Goal: Find specific page/section: Find specific page/section

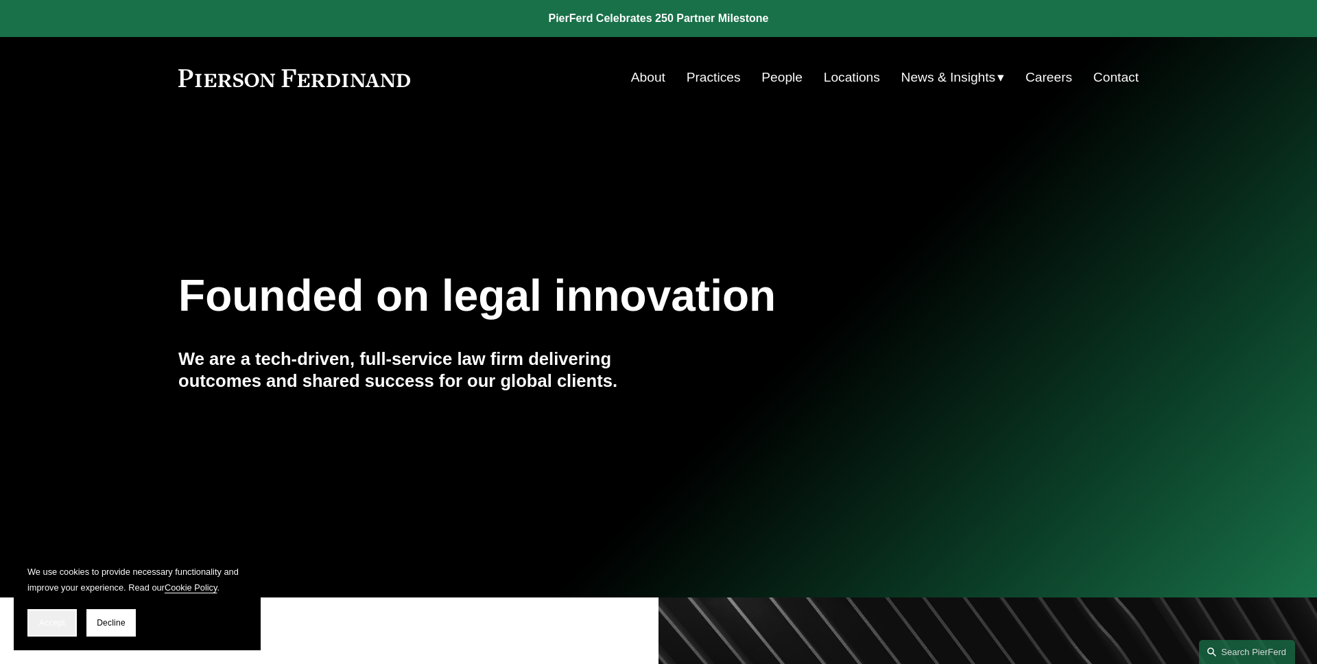
click at [50, 619] on span "Accept" at bounding box center [52, 623] width 26 height 10
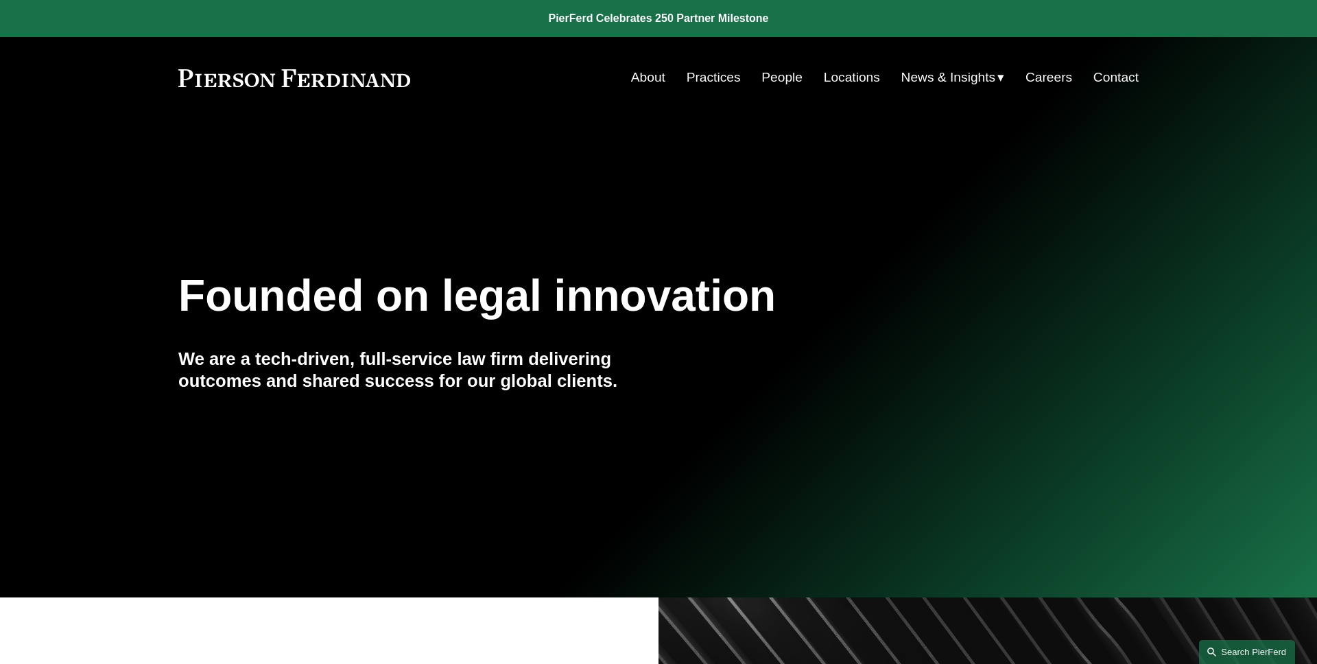
click at [1232, 647] on link "Search this site" at bounding box center [1247, 652] width 96 height 24
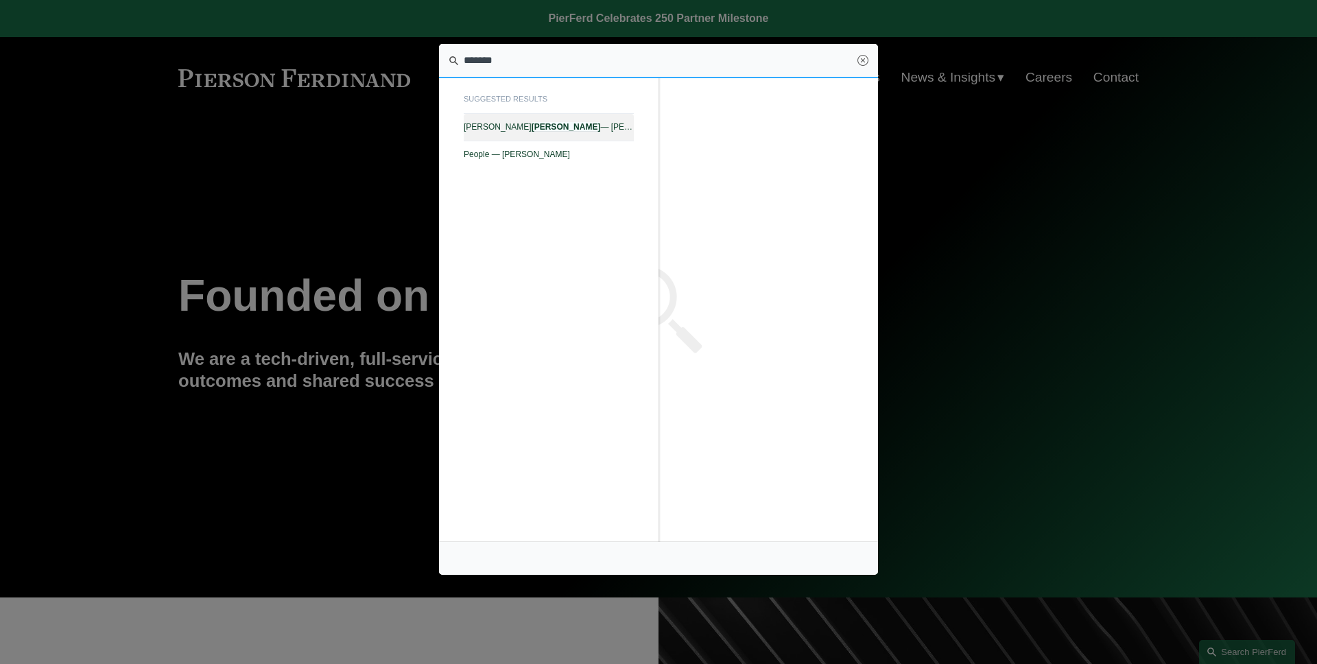
click at [607, 125] on span "Joseph F. Bermudez — Pierson Ferdinand LLP" at bounding box center [549, 127] width 170 height 10
type input "*******"
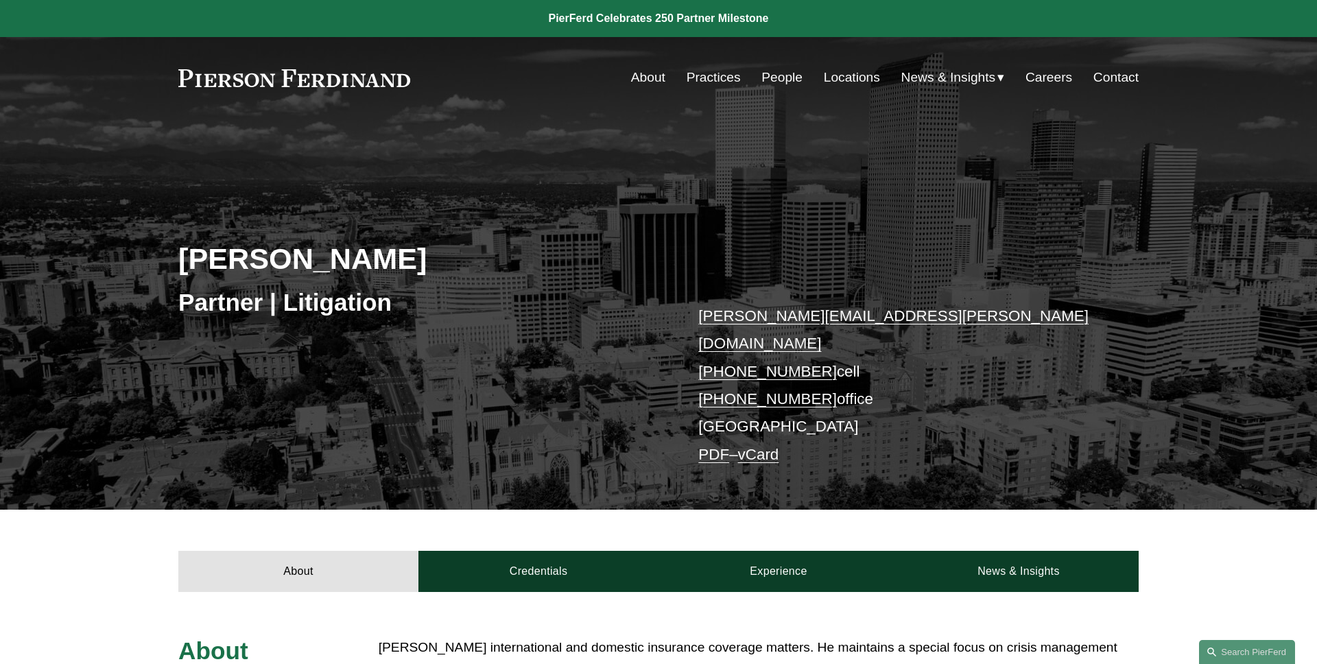
click at [652, 81] on link "About" at bounding box center [648, 77] width 34 height 26
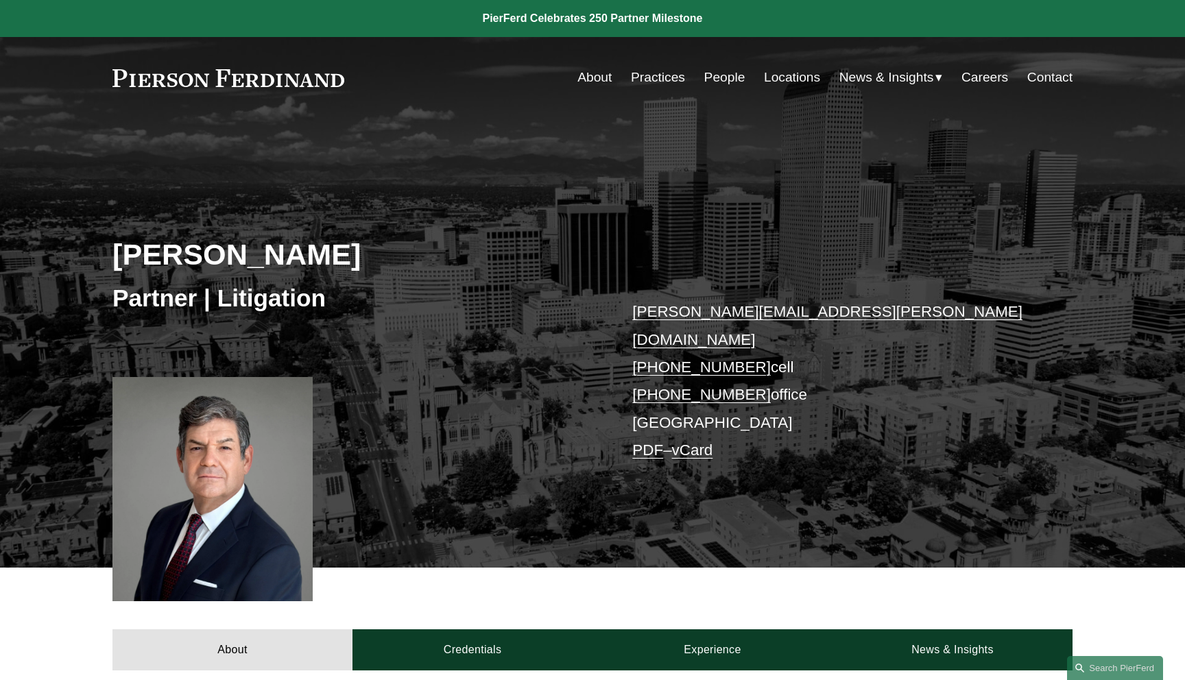
click at [645, 442] on link "PDF" at bounding box center [647, 450] width 31 height 17
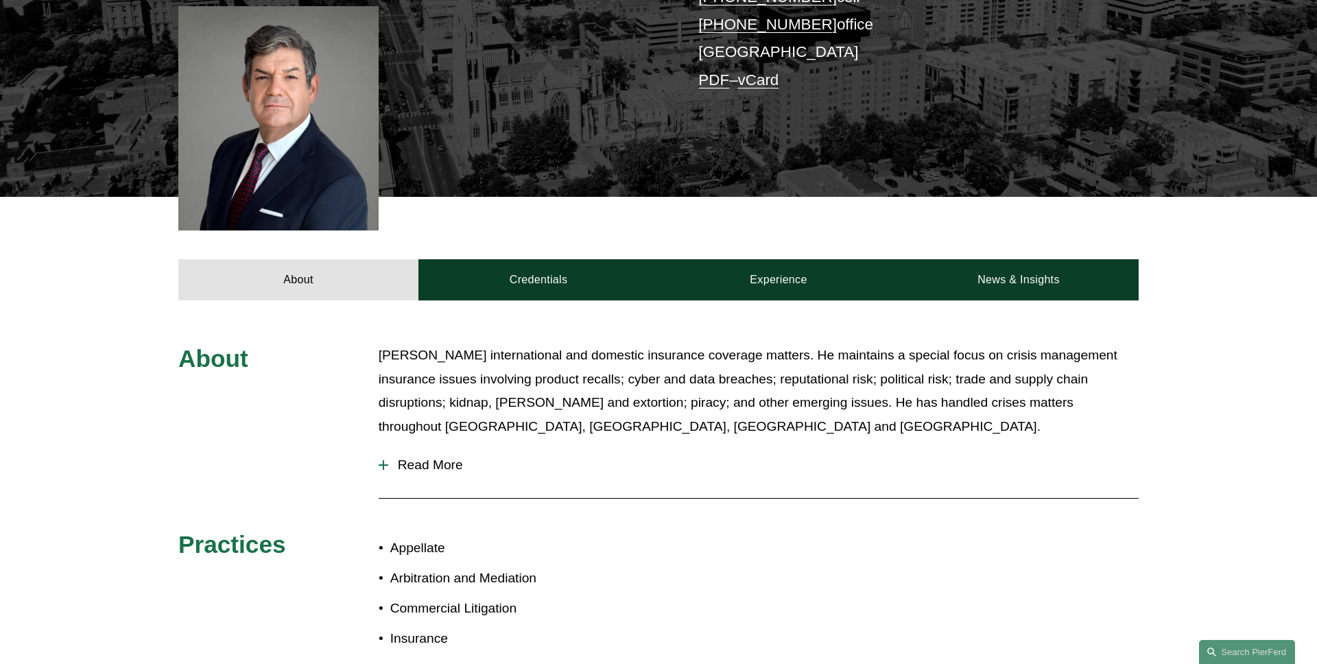
scroll to position [450, 0]
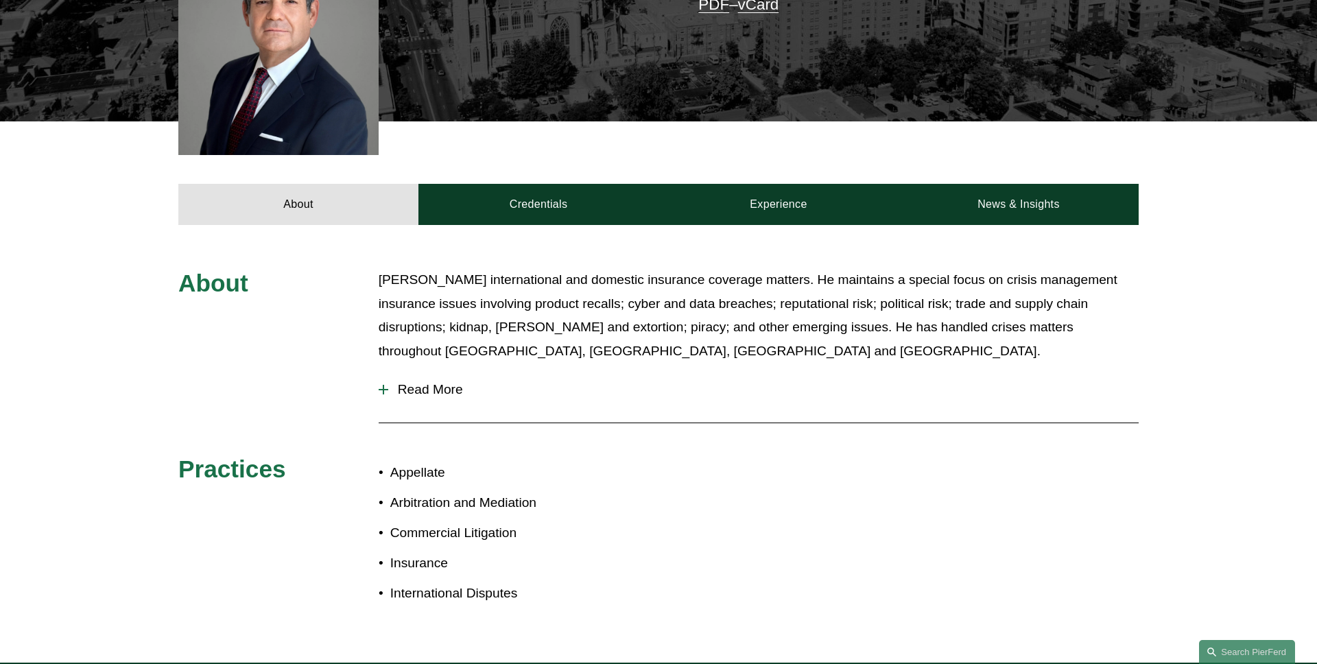
click at [418, 382] on span "Read More" at bounding box center [763, 389] width 750 height 15
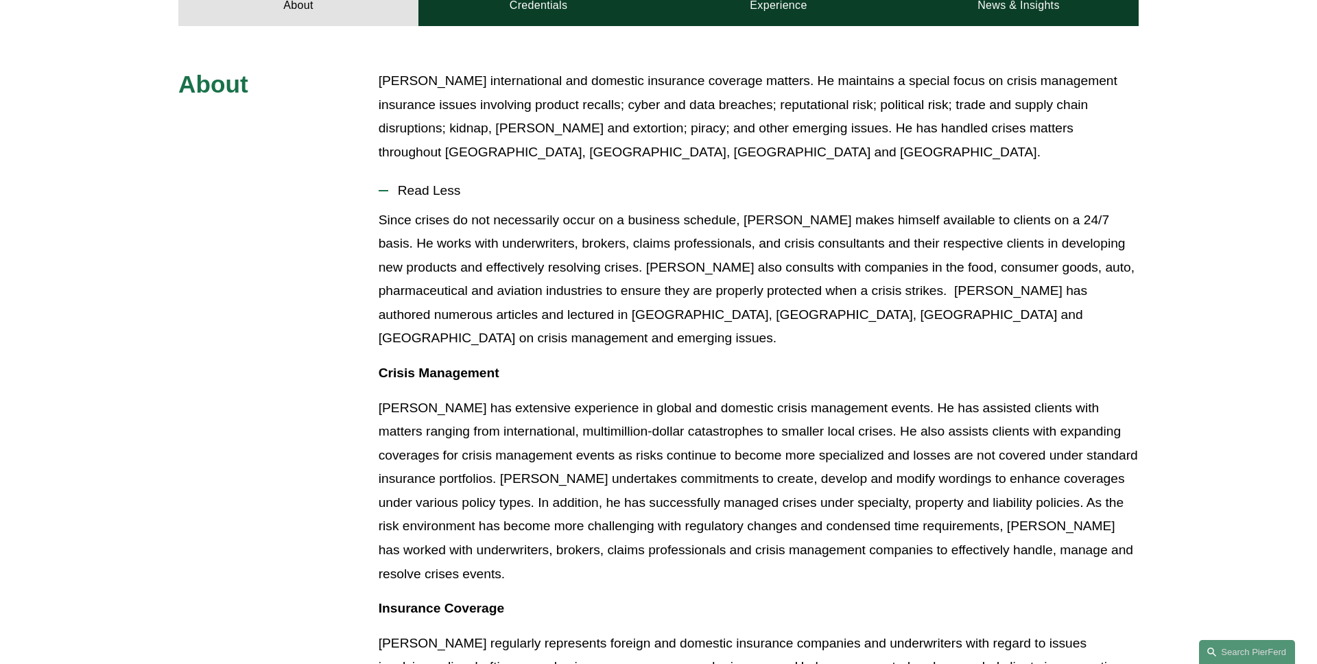
scroll to position [602, 0]
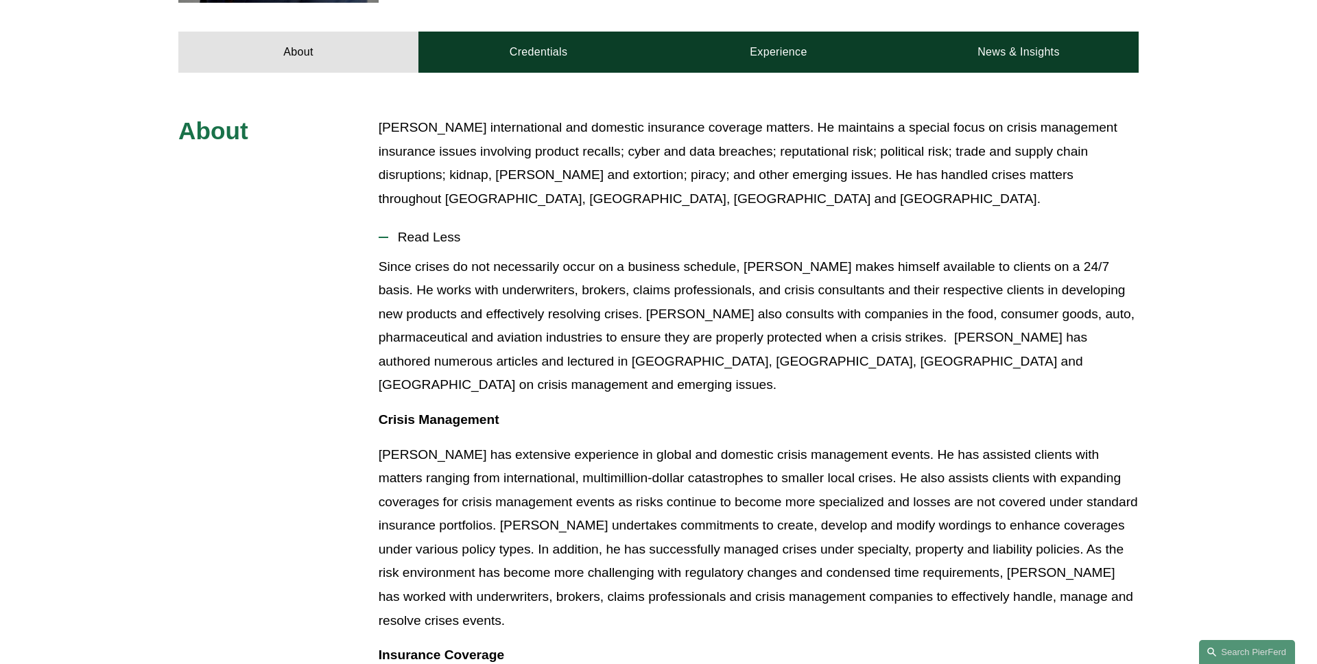
click at [413, 230] on span "Read Less" at bounding box center [763, 237] width 750 height 15
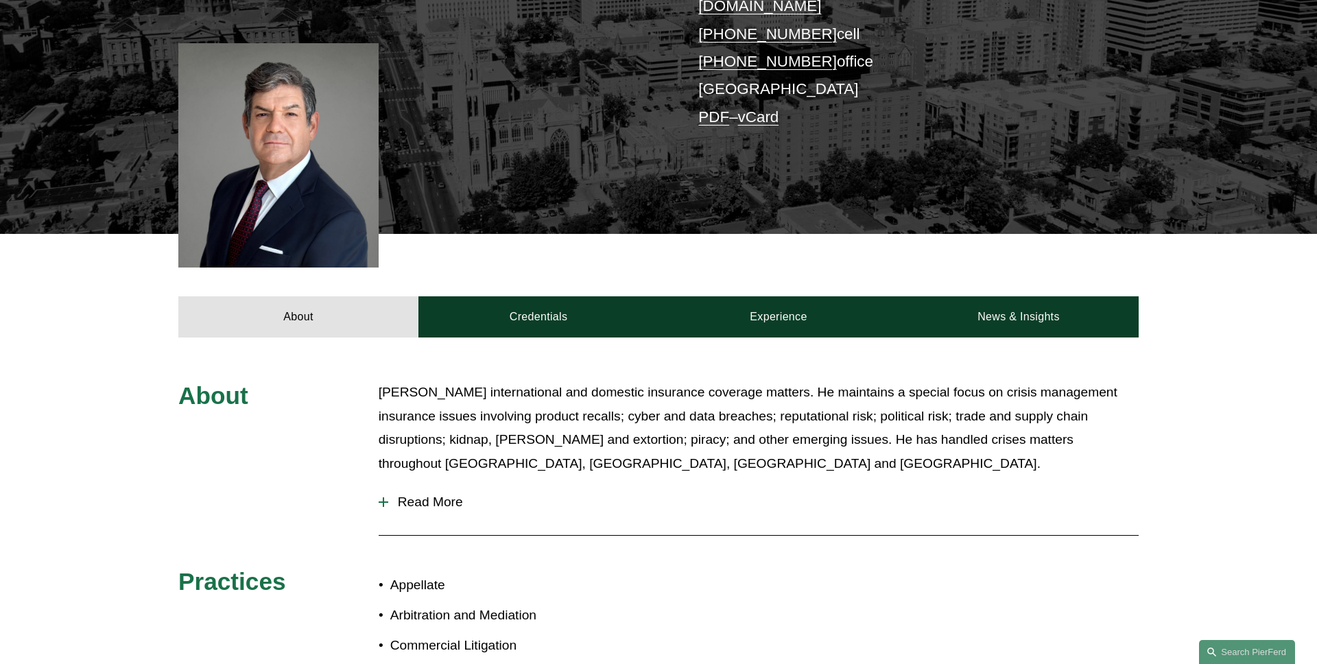
scroll to position [0, 0]
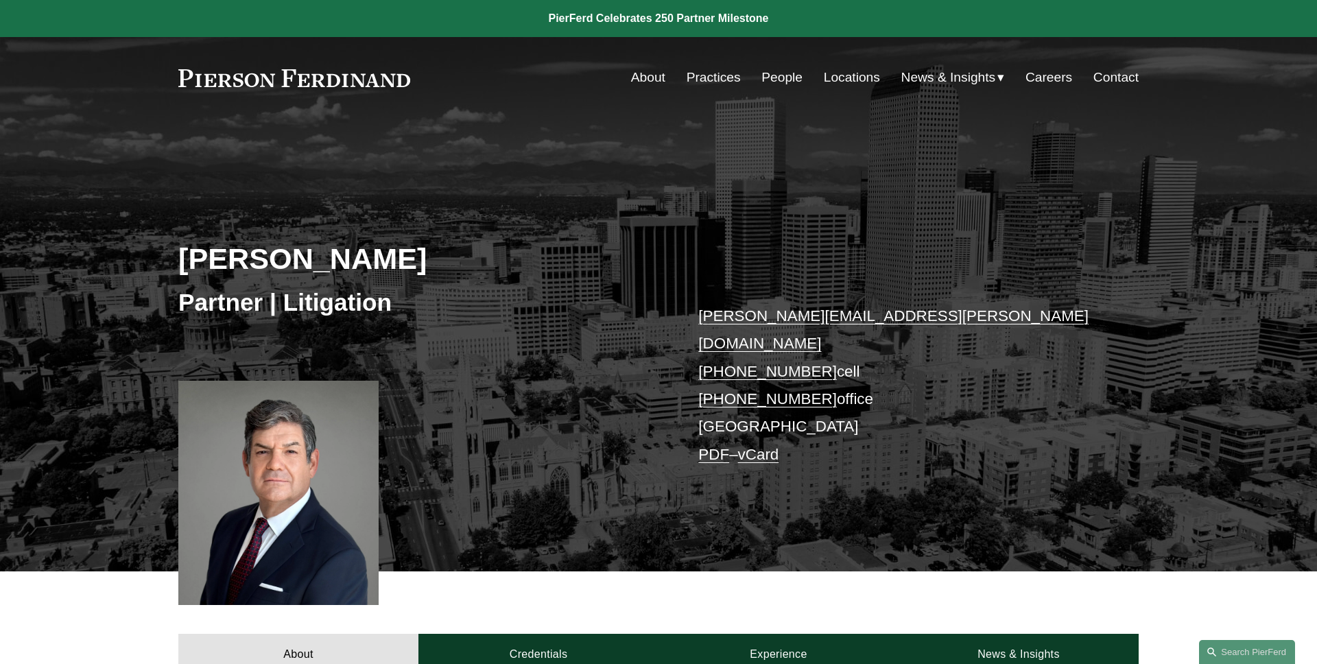
click at [521, 193] on div "[PERSON_NAME] Partner | Litigation [PERSON_NAME][EMAIL_ADDRESS][PERSON_NAME][DO…" at bounding box center [658, 364] width 1317 height 413
click at [459, 218] on div "[PERSON_NAME] Partner | Litigation [PERSON_NAME][EMAIL_ADDRESS][PERSON_NAME][DO…" at bounding box center [658, 364] width 1317 height 413
